Goal: Task Accomplishment & Management: Use online tool/utility

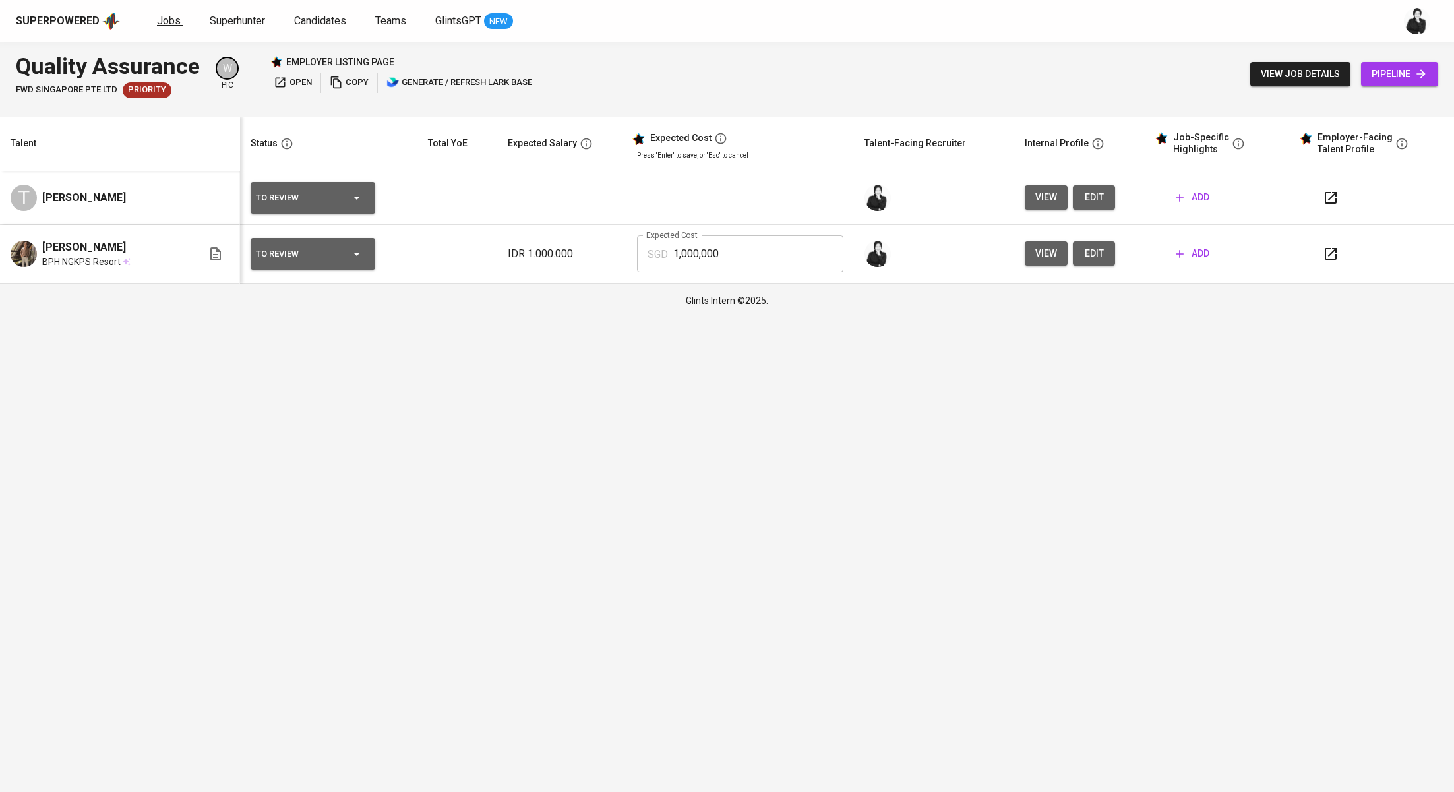
click at [177, 20] on link "Jobs" at bounding box center [170, 21] width 26 height 16
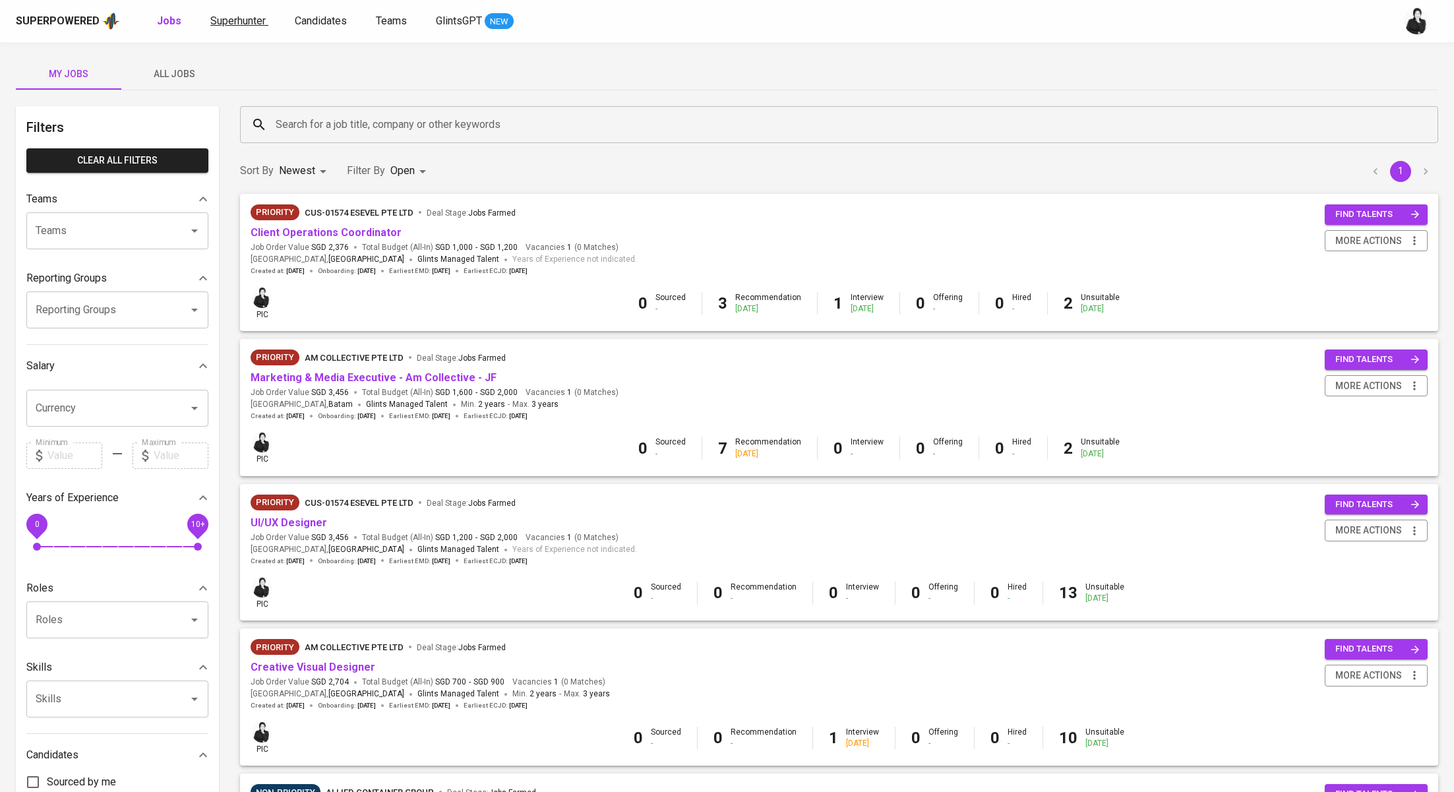
click at [255, 25] on span "Superhunter" at bounding box center [237, 21] width 55 height 13
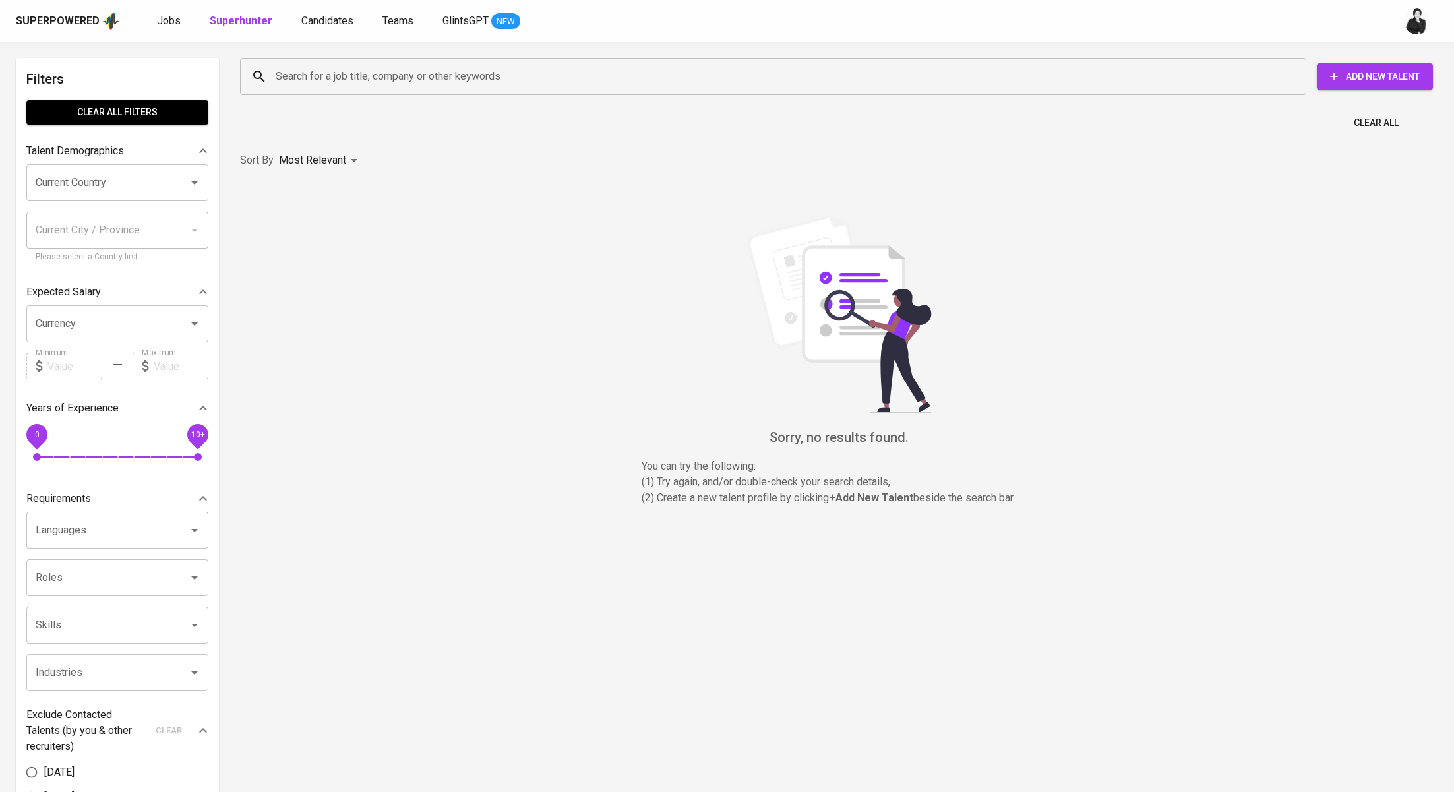
click at [419, 81] on input "Search for a job title, company or other keywords" at bounding box center [776, 76] width 1008 height 25
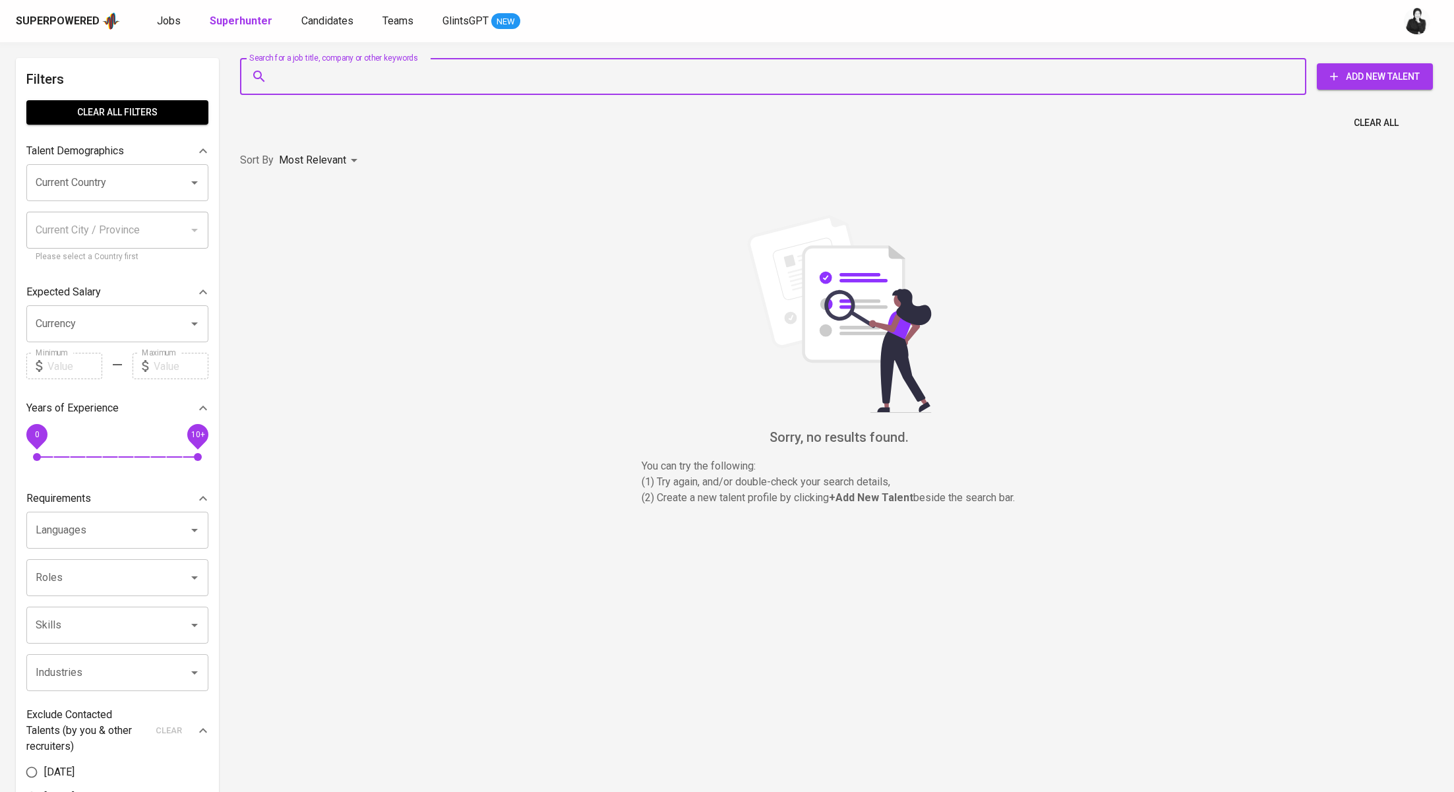
paste input "[EMAIL_ADDRESS][DOMAIN_NAME]"
type input "[EMAIL_ADDRESS][DOMAIN_NAME]"
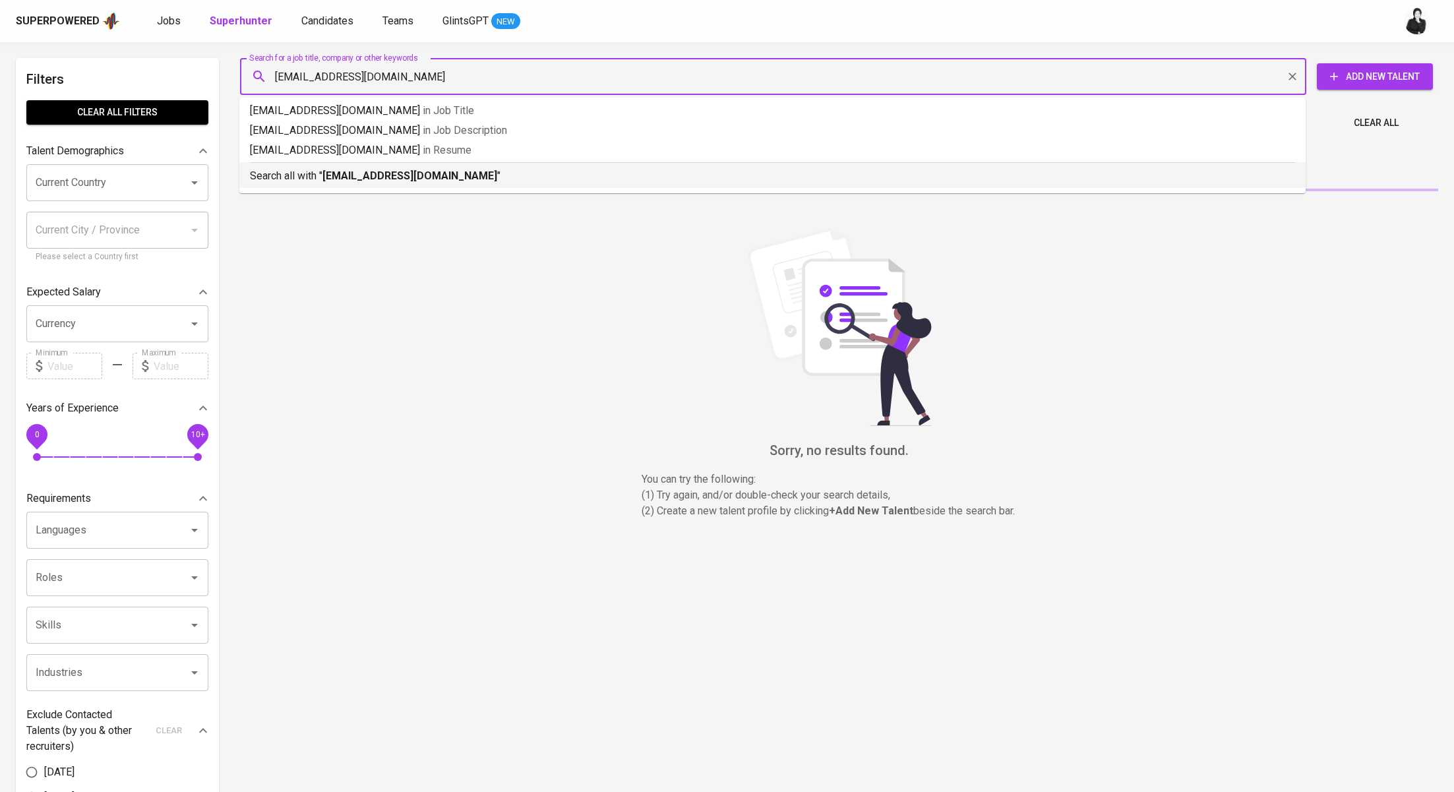
click at [423, 174] on b "[EMAIL_ADDRESS][DOMAIN_NAME]" at bounding box center [409, 175] width 175 height 13
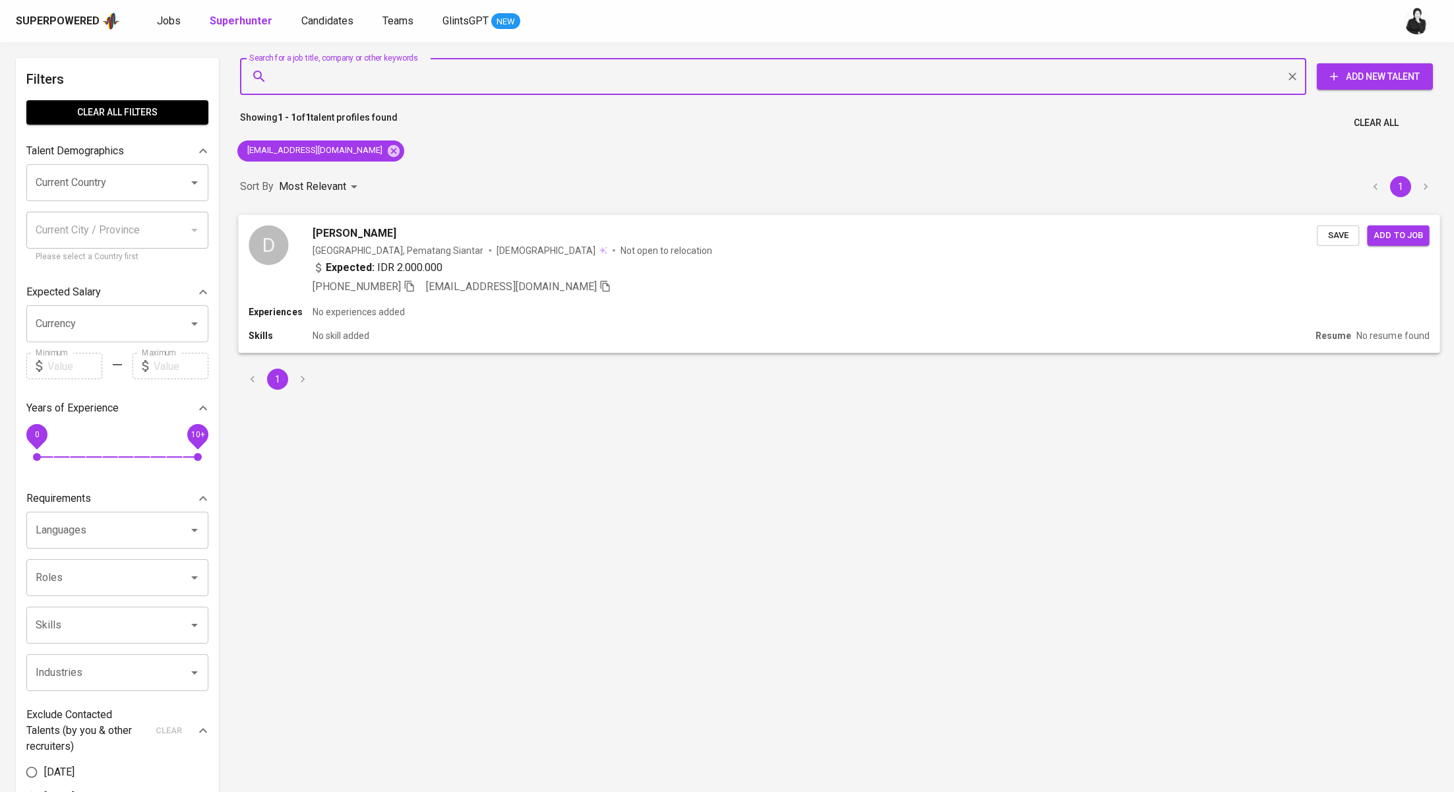
click at [406, 218] on div "D [PERSON_NAME] Sitanggan [GEOGRAPHIC_DATA], Pematang Siantar [DEMOGRAPHIC_DATA…" at bounding box center [839, 259] width 1202 height 90
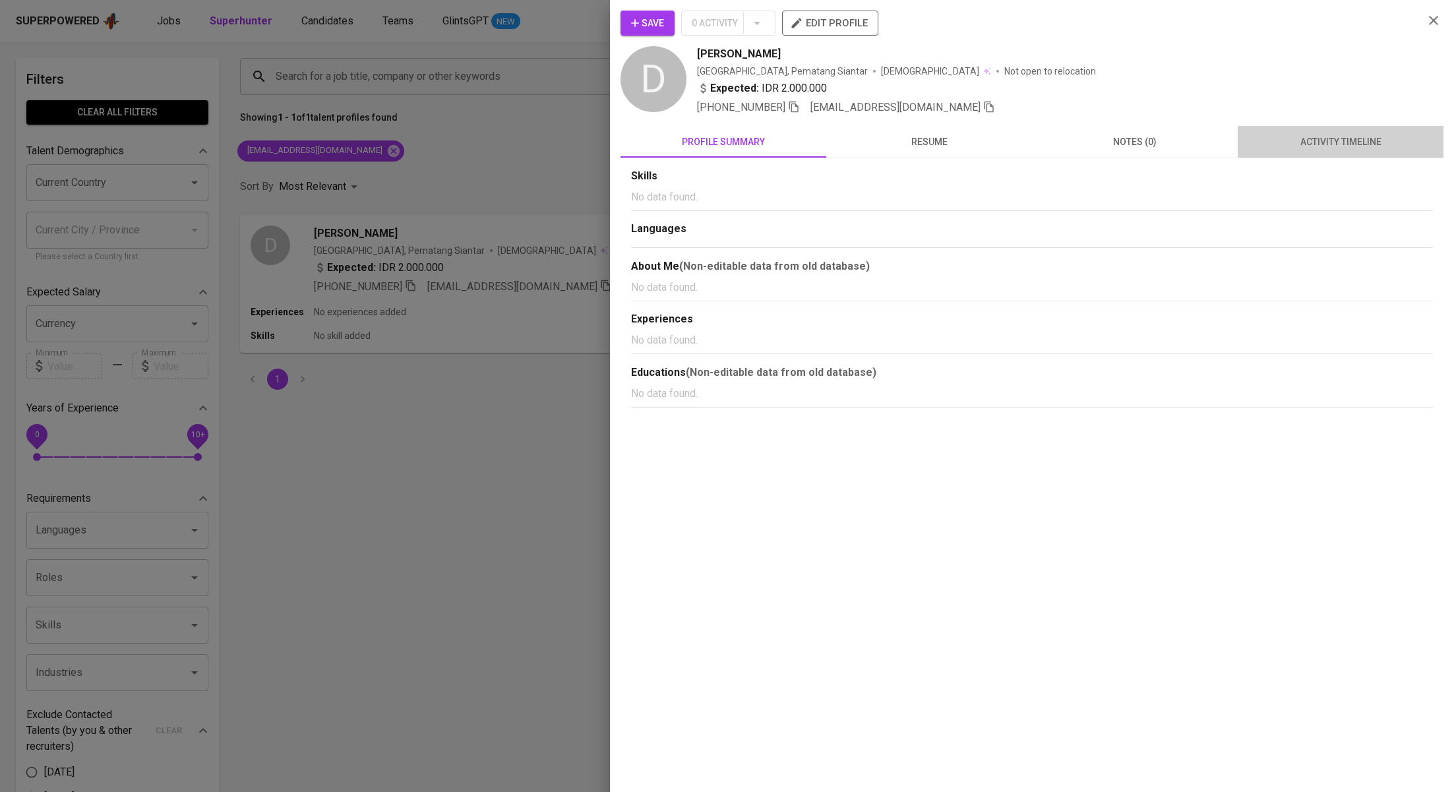
click at [1264, 142] on span "activity timeline" at bounding box center [1341, 142] width 190 height 16
